Goal: Complete application form

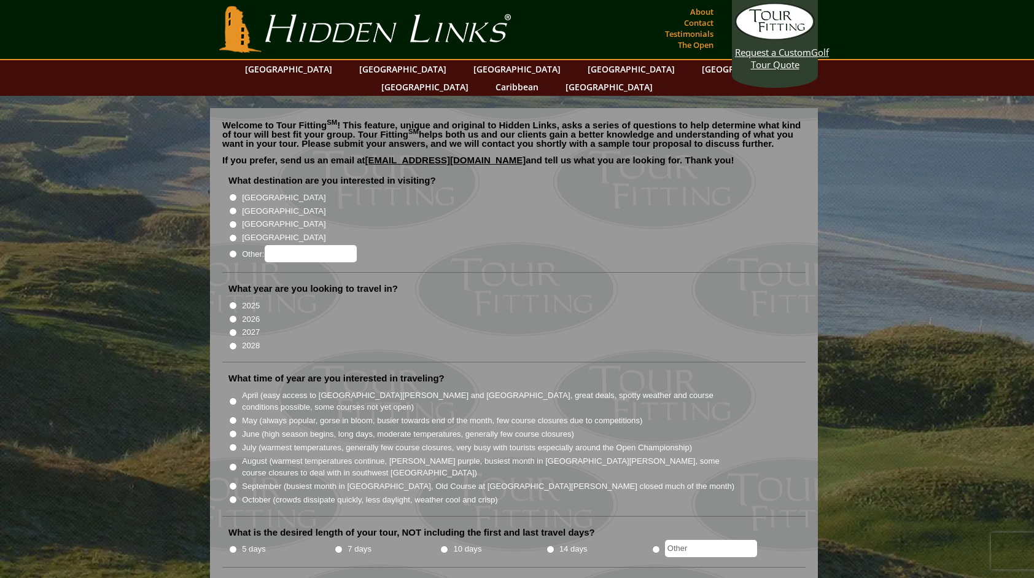
click at [246, 205] on label "[GEOGRAPHIC_DATA]" at bounding box center [284, 211] width 84 height 12
click at [237, 207] on input "[GEOGRAPHIC_DATA]" at bounding box center [233, 211] width 8 height 8
radio input "true"
click at [247, 313] on label "2026" at bounding box center [251, 319] width 18 height 12
click at [237, 315] on input "2026" at bounding box center [233, 319] width 8 height 8
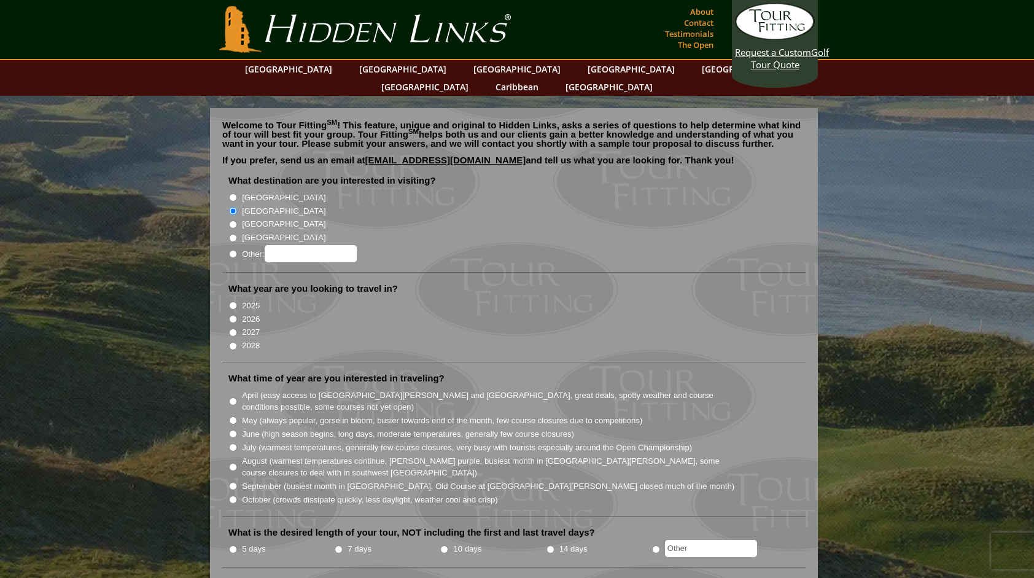
radio input "true"
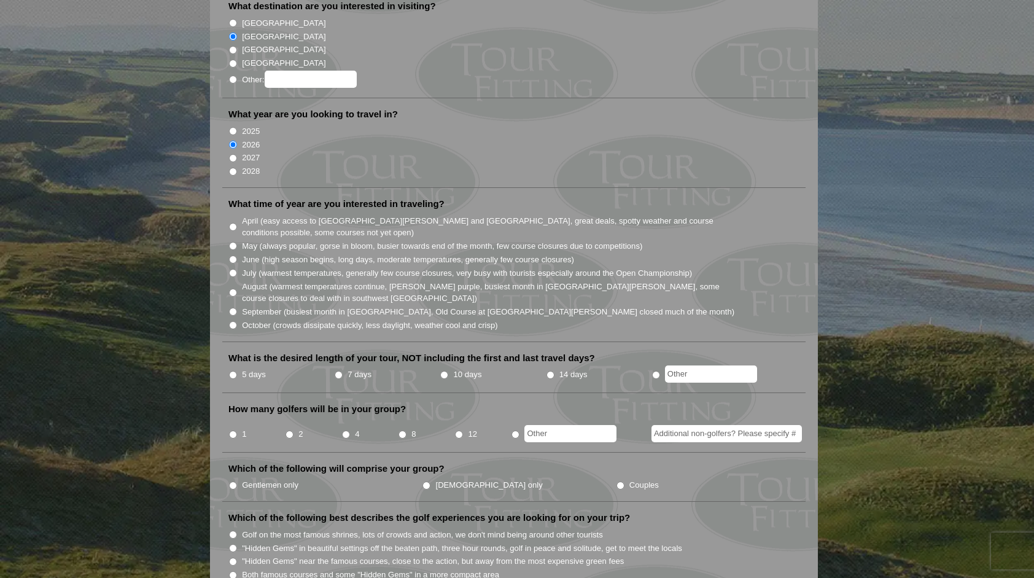
scroll to position [175, 0]
radio input "true"
click at [706, 365] on input "text" at bounding box center [711, 373] width 92 height 17
type input "3"
click at [232, 430] on input "1" at bounding box center [233, 434] width 8 height 8
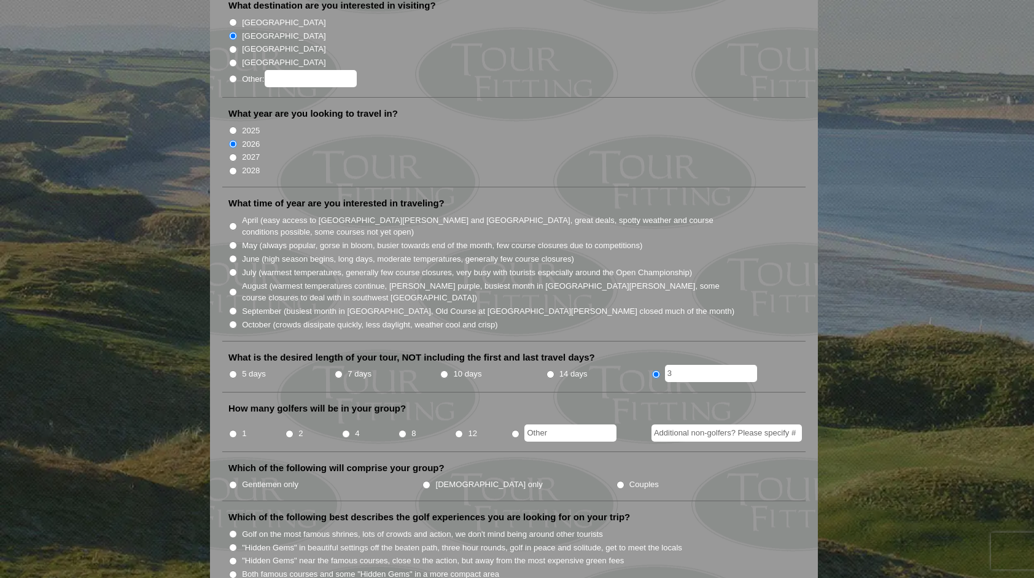
radio input "true"
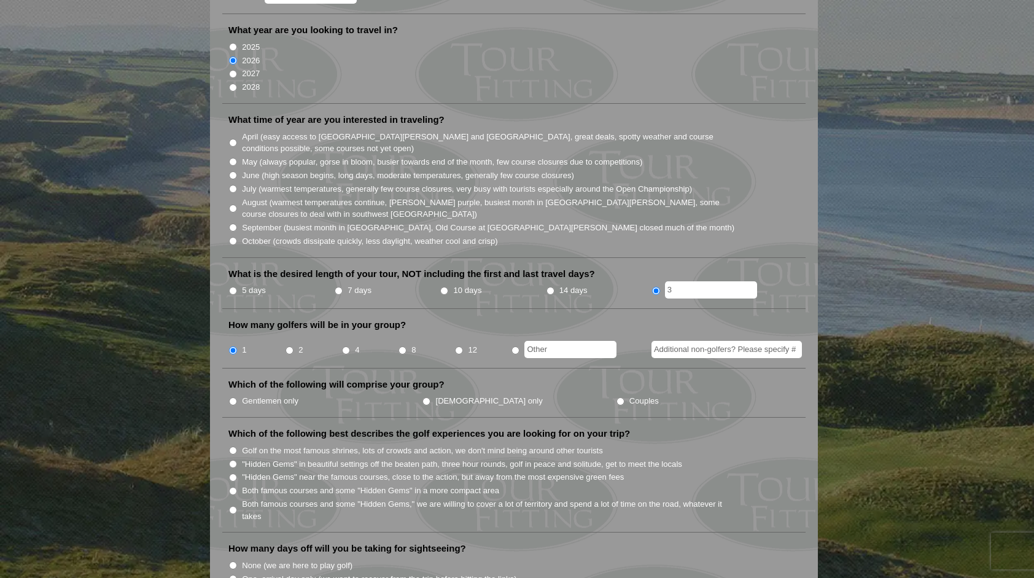
scroll to position [259, 0]
click at [295, 394] on label "Gentlemen only" at bounding box center [270, 400] width 57 height 12
click at [237, 397] on input "Gentlemen only" at bounding box center [233, 401] width 8 height 8
radio input "true"
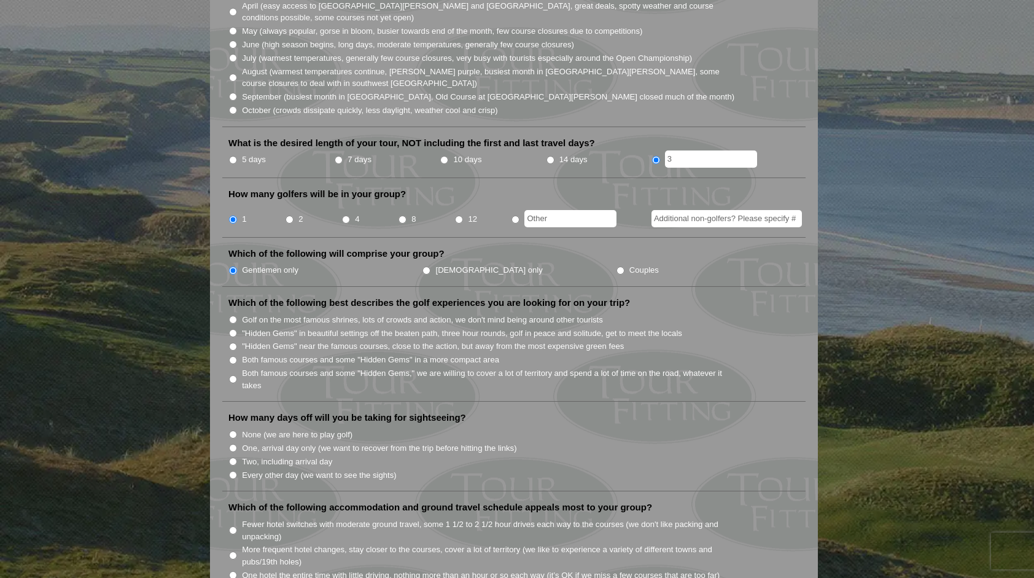
scroll to position [390, 0]
click at [232, 315] on input "Golf on the most famous shrines, lots of crowds and action, we don't mind being…" at bounding box center [233, 319] width 8 height 8
radio input "true"
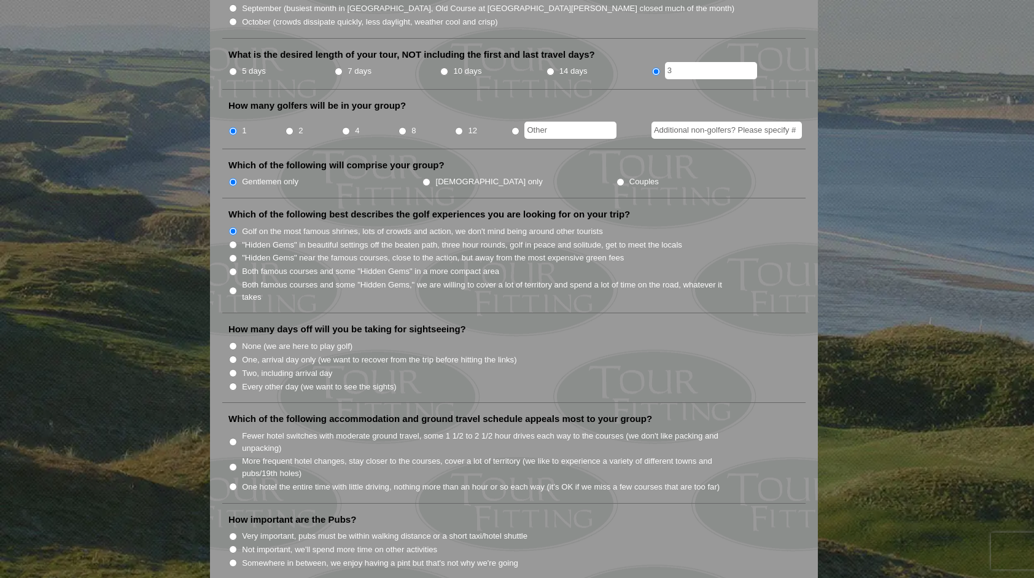
scroll to position [479, 0]
click at [230, 338] on li "None (we are here to play golf)" at bounding box center [519, 345] width 581 height 14
click at [232, 342] on input "None (we are here to play golf)" at bounding box center [233, 346] width 8 height 8
radio input "true"
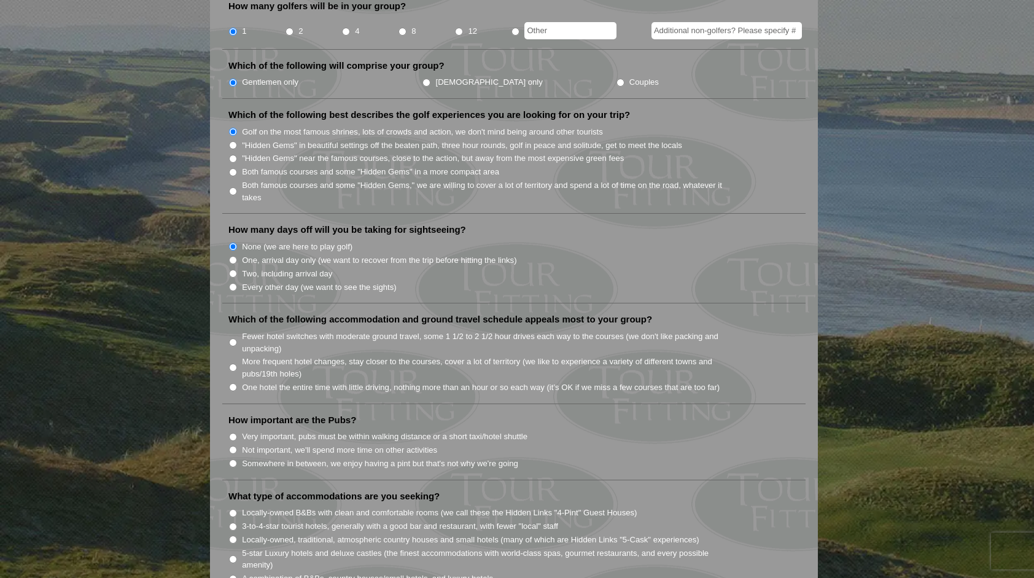
scroll to position [578, 0]
click at [248, 355] on label "More frequent hotel changes, stay closer to the courses, cover a lot of territo…" at bounding box center [489, 367] width 494 height 24
click at [237, 363] on input "More frequent hotel changes, stay closer to the courses, cover a lot of territo…" at bounding box center [233, 367] width 8 height 8
radio input "true"
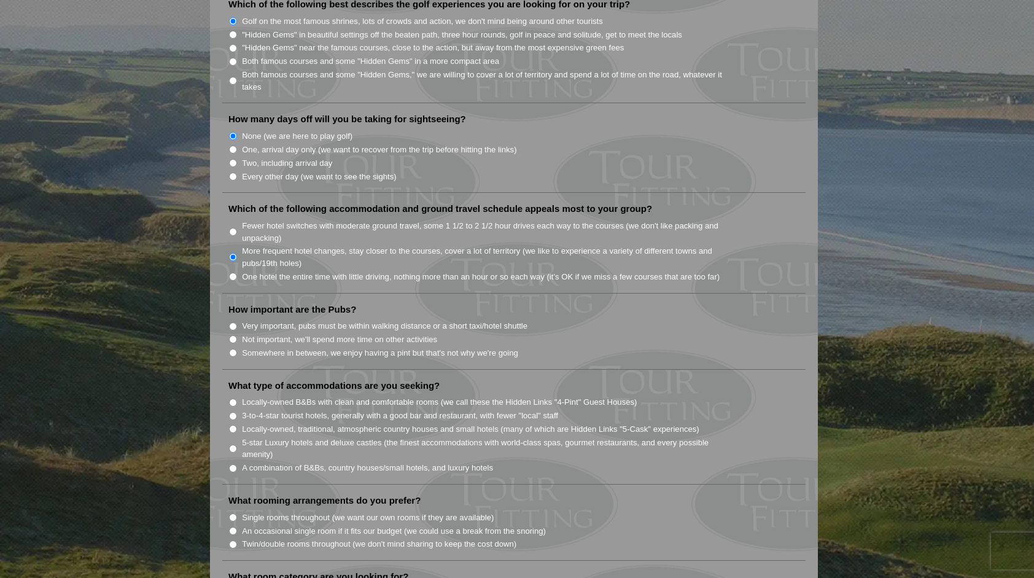
scroll to position [689, 0]
click at [273, 333] on label "Not important, we'll spend more time on other activities" at bounding box center [339, 339] width 195 height 12
click at [237, 335] on input "Not important, we'll spend more time on other activities" at bounding box center [233, 339] width 8 height 8
radio input "true"
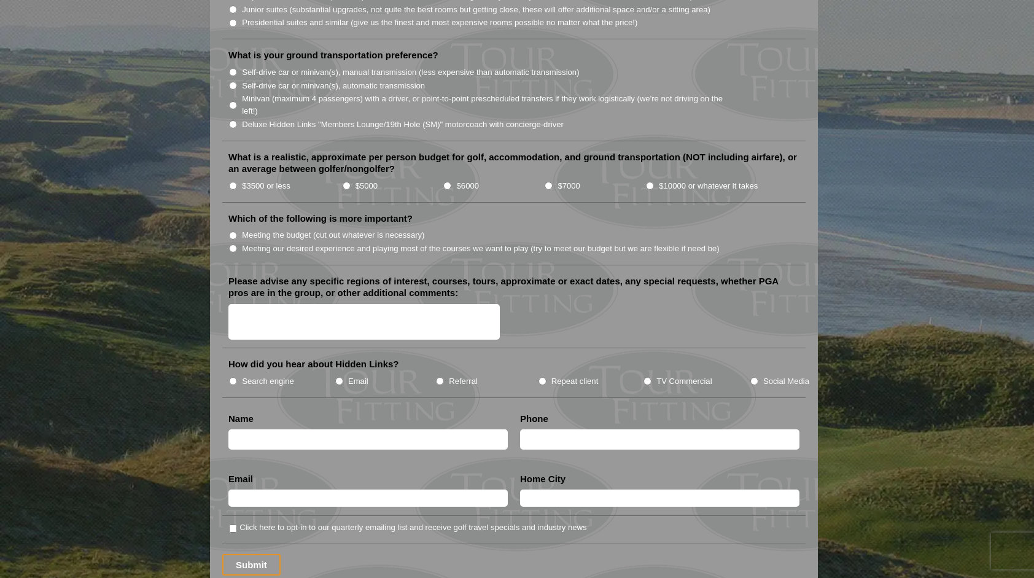
scroll to position [1300, 0]
